Goal: Information Seeking & Learning: Learn about a topic

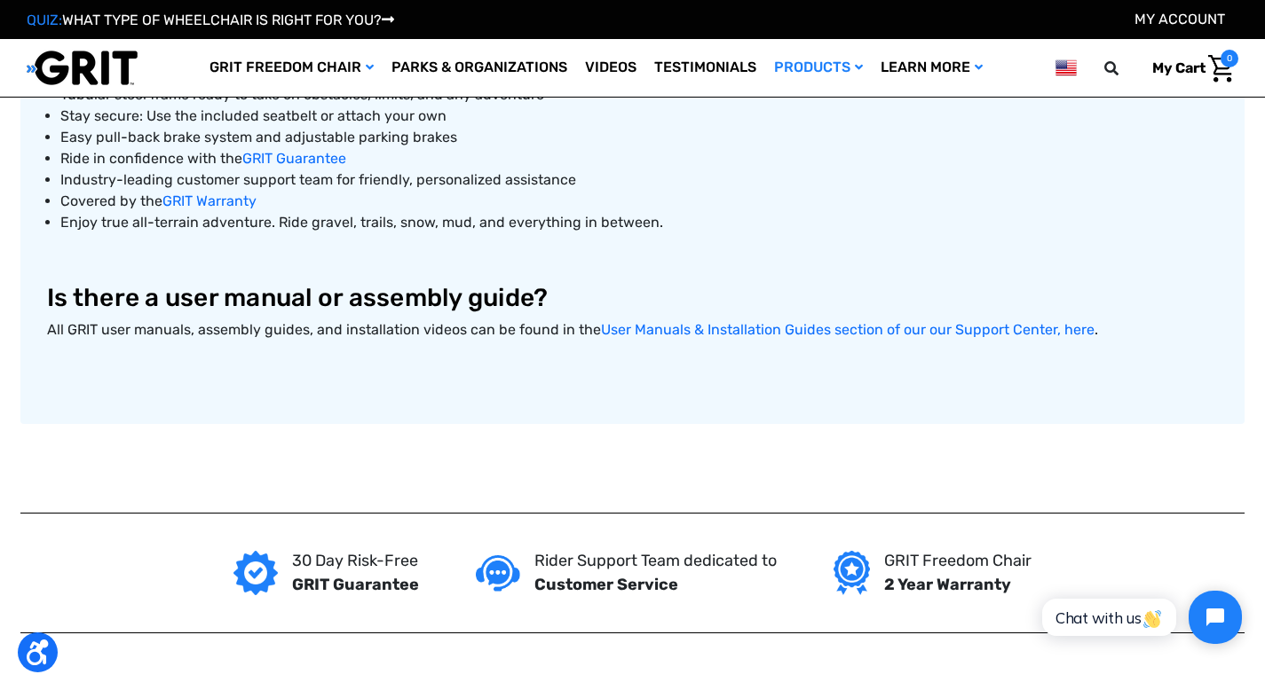
scroll to position [1029, 0]
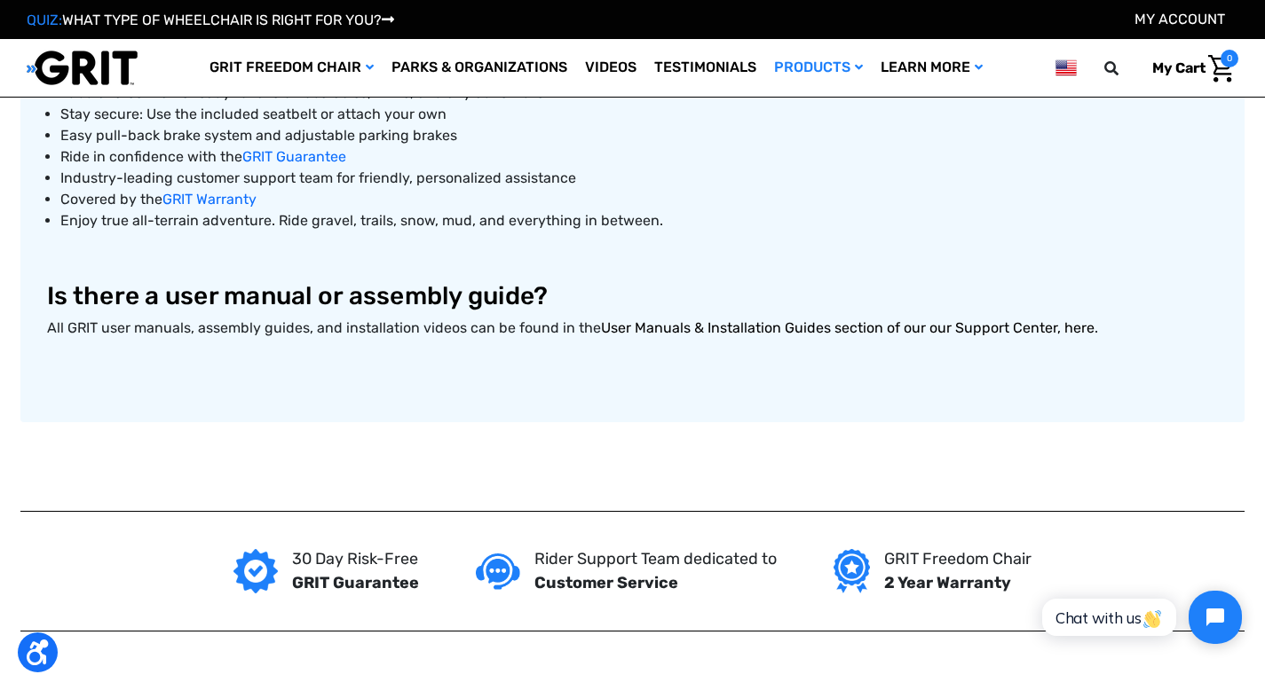
click at [738, 328] on link "User Manuals & Installation Guides section of our our Support Center, here" at bounding box center [847, 328] width 493 height 17
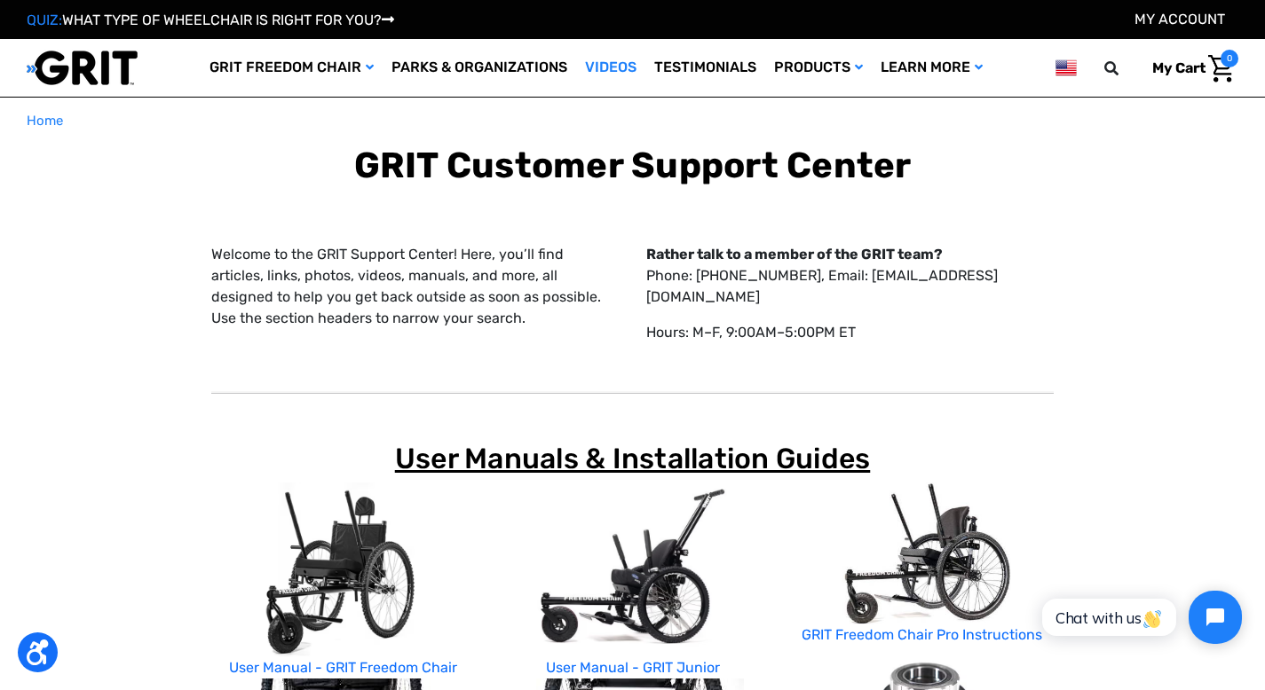
click at [603, 69] on link "Videos" at bounding box center [610, 68] width 69 height 58
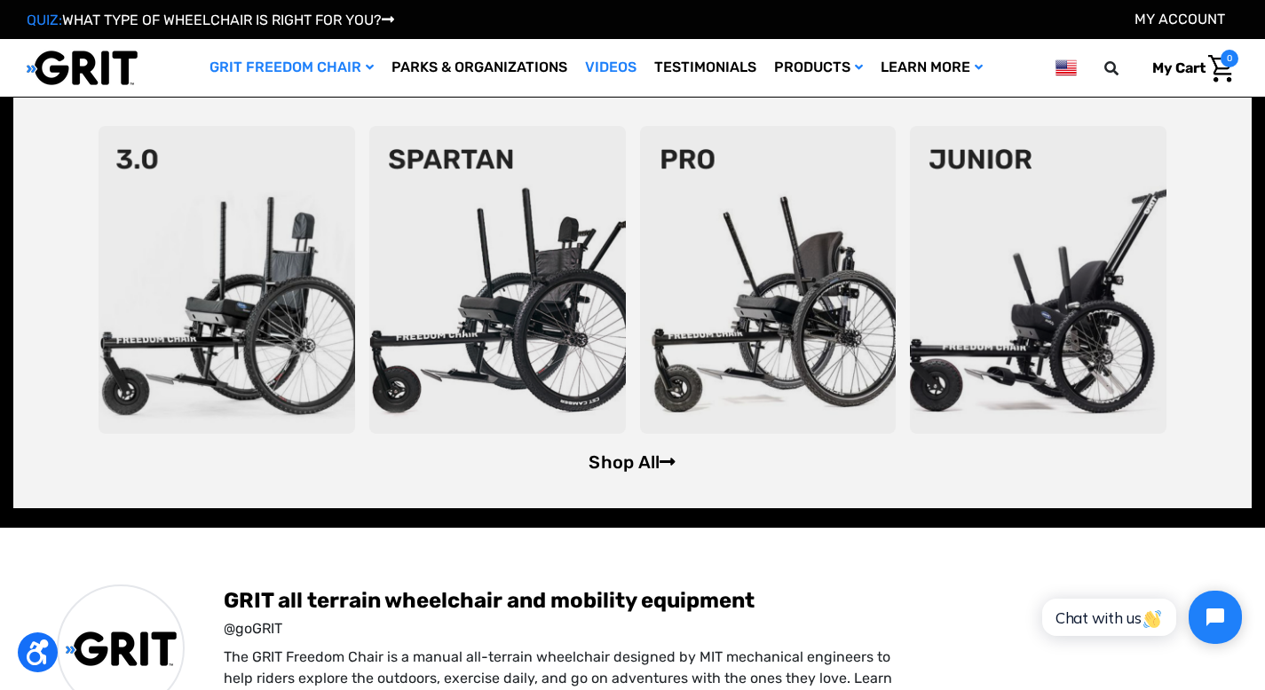
click at [627, 468] on link "Shop All" at bounding box center [631, 462] width 87 height 21
